Goal: Task Accomplishment & Management: Manage account settings

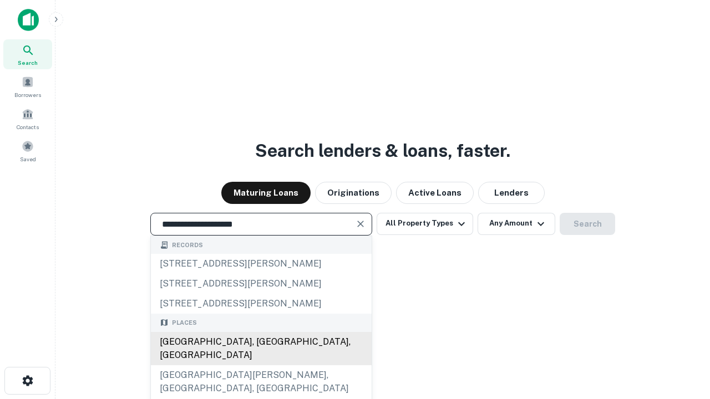
click at [261, 365] on div "[GEOGRAPHIC_DATA], [GEOGRAPHIC_DATA], [GEOGRAPHIC_DATA]" at bounding box center [261, 348] width 221 height 33
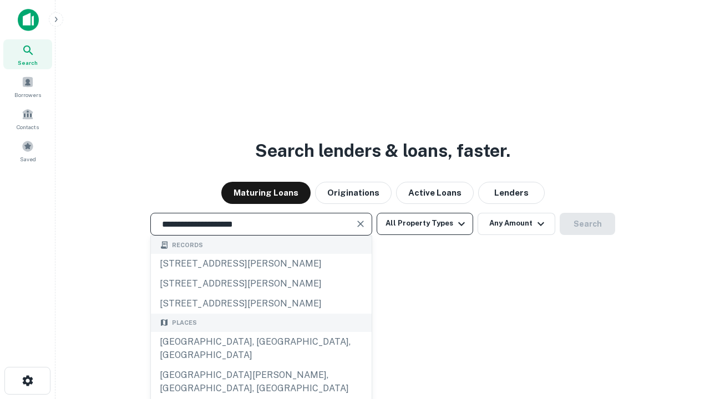
type input "**********"
click at [425, 223] on button "All Property Types" at bounding box center [424, 224] width 96 height 22
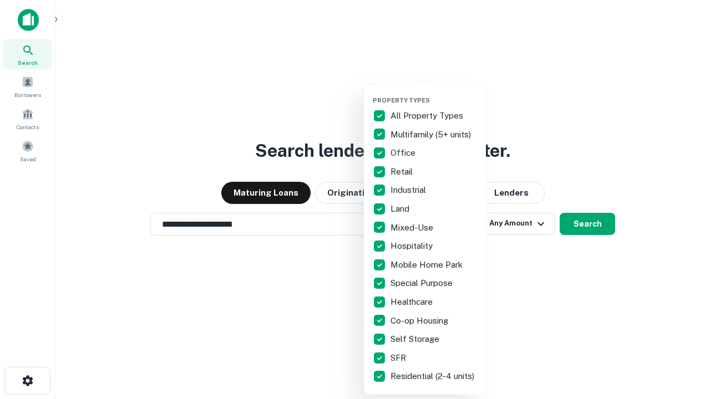
click at [434, 93] on button "button" at bounding box center [434, 93] width 122 height 1
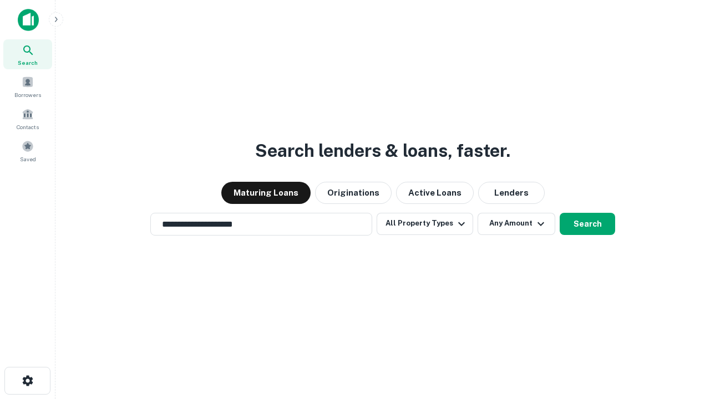
scroll to position [7, 134]
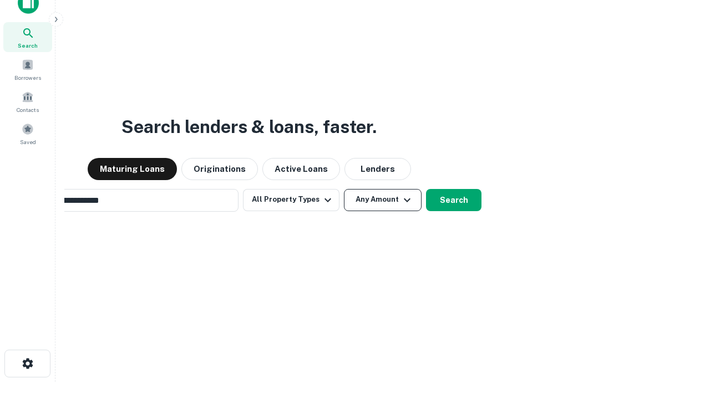
click at [344, 189] on button "Any Amount" at bounding box center [383, 200] width 78 height 22
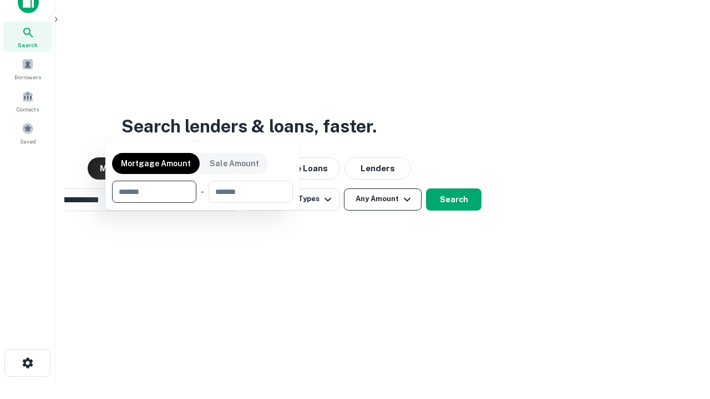
scroll to position [80, 314]
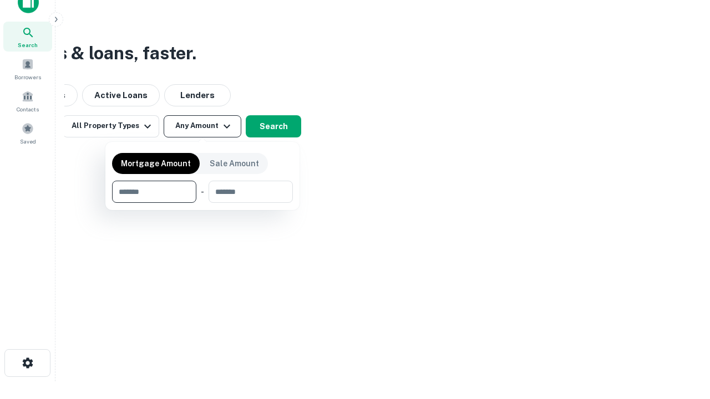
type input "*******"
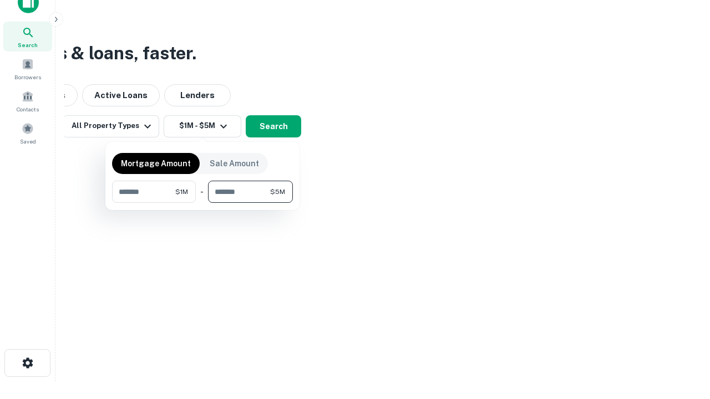
type input "*******"
click at [202, 203] on button "button" at bounding box center [202, 203] width 181 height 1
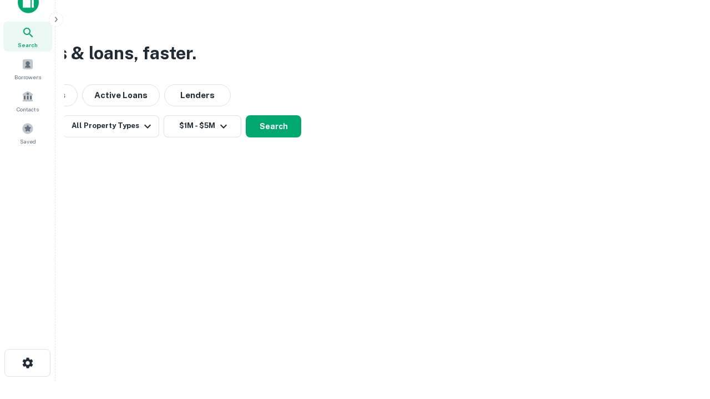
scroll to position [7, 205]
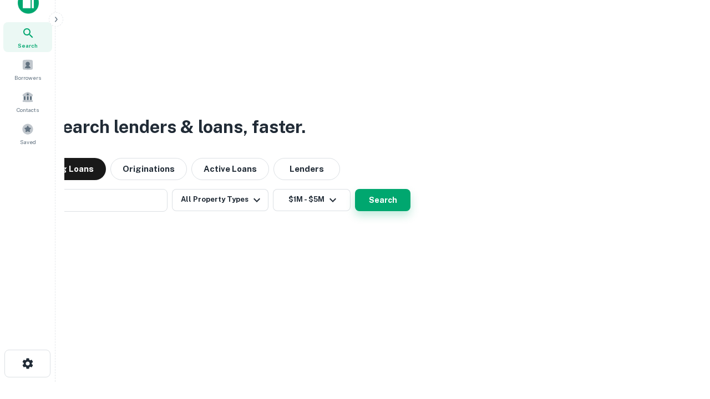
click at [355, 189] on button "Search" at bounding box center [382, 200] width 55 height 22
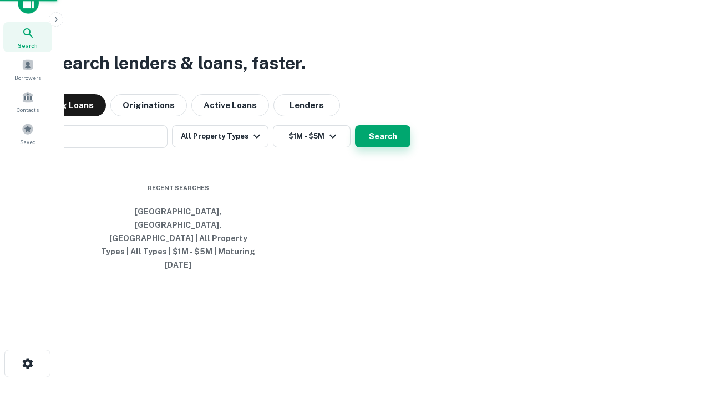
scroll to position [29, 314]
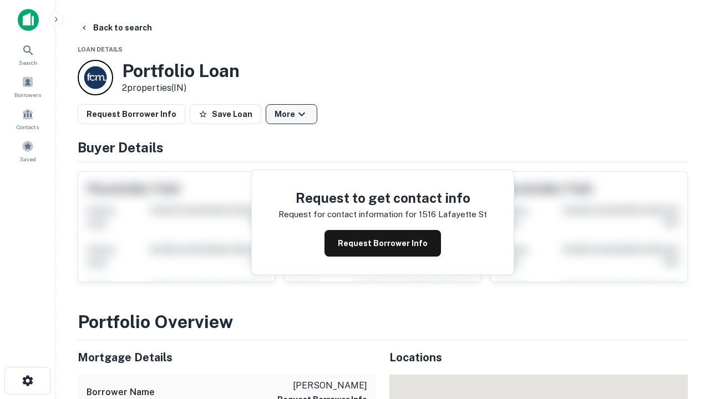
click at [291, 114] on button "More" at bounding box center [292, 114] width 52 height 20
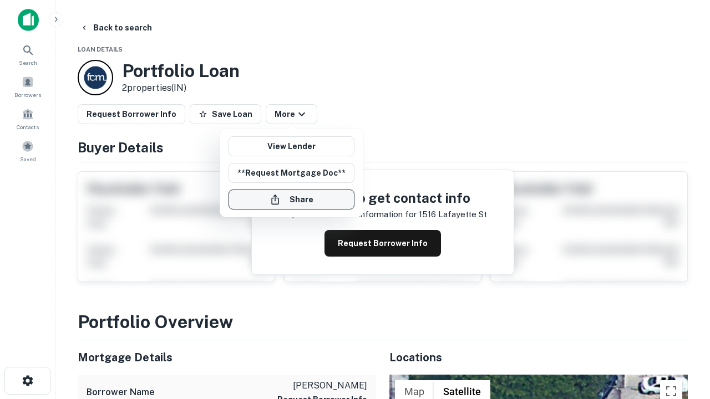
click at [291, 200] on button "Share" at bounding box center [291, 200] width 126 height 20
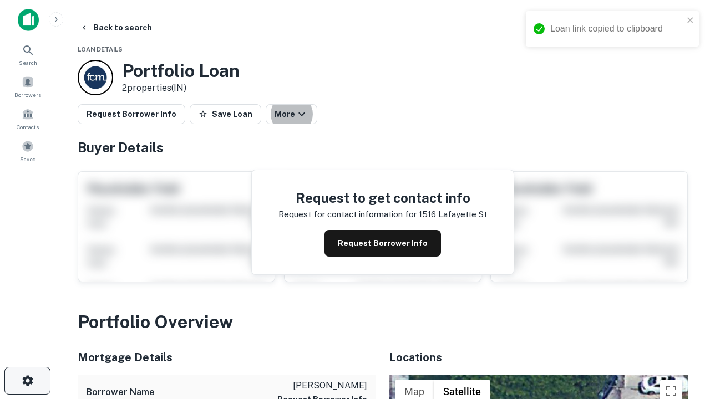
click at [27, 381] on icon "button" at bounding box center [27, 380] width 13 height 13
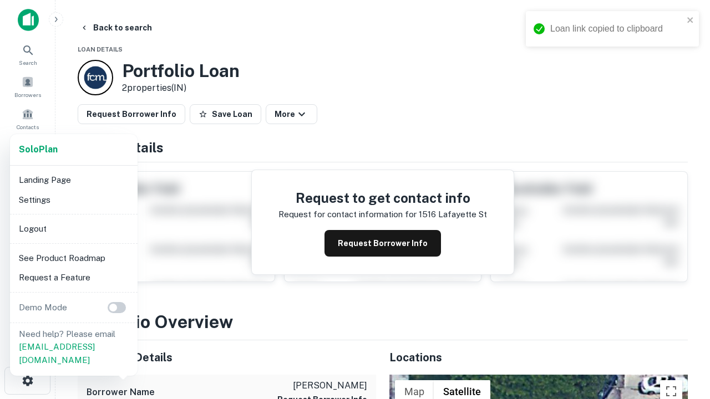
click at [73, 228] on li "Logout" at bounding box center [73, 229] width 119 height 20
